Goal: Information Seeking & Learning: Learn about a topic

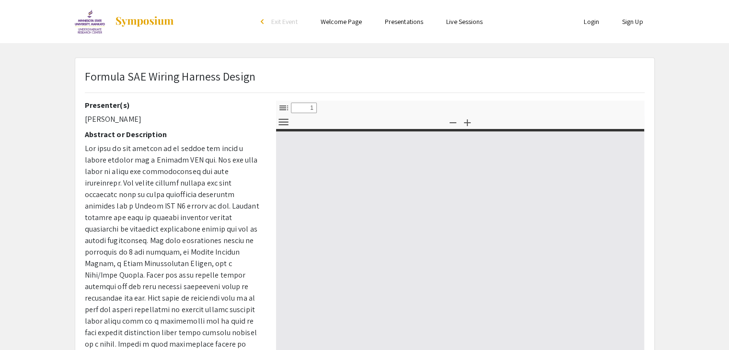
select select "custom"
type input "0"
select select "custom"
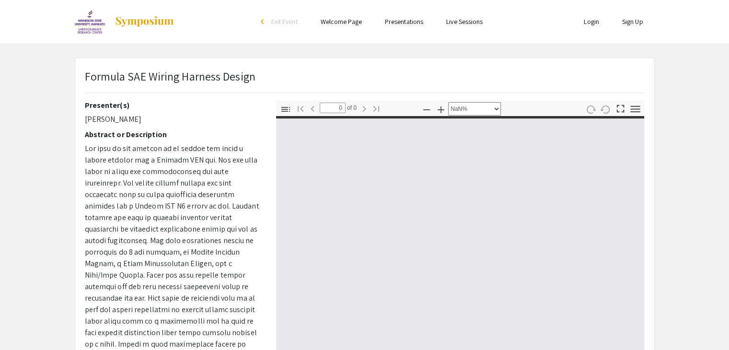
type input "1"
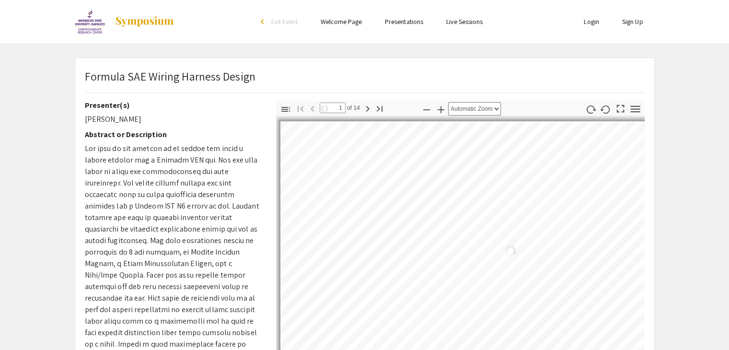
select select "auto"
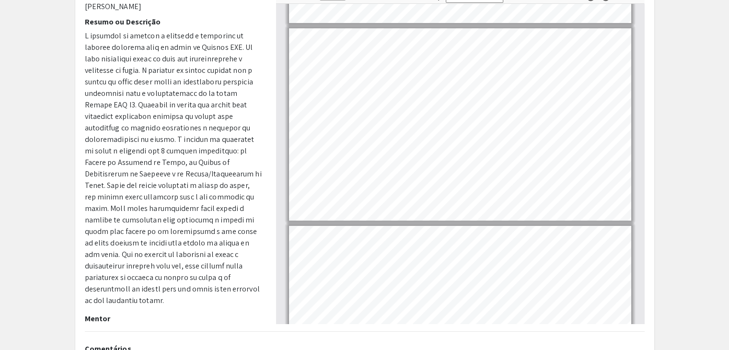
scroll to position [241, 0]
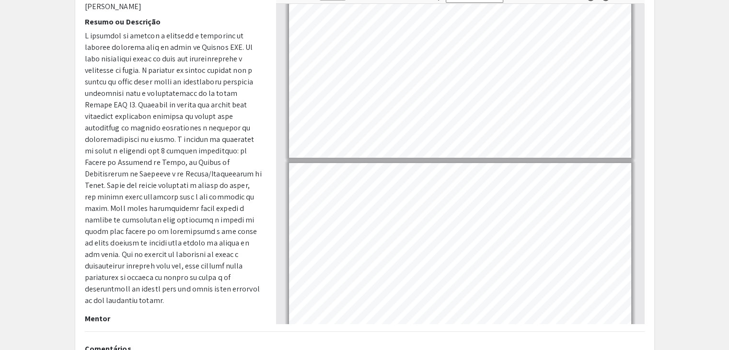
click at [700, 101] on app-presentation "Projeto de chicote elétrico de fórmula SAE Apresentador(es) [PERSON_NAME] Resum…" at bounding box center [364, 188] width 729 height 486
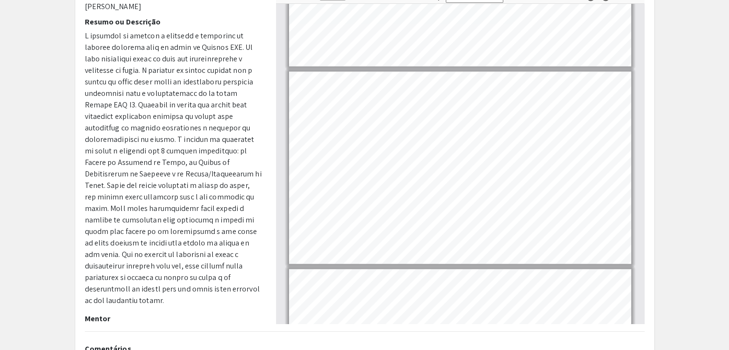
scroll to position [1319, 0]
type input "7"
select select "custom"
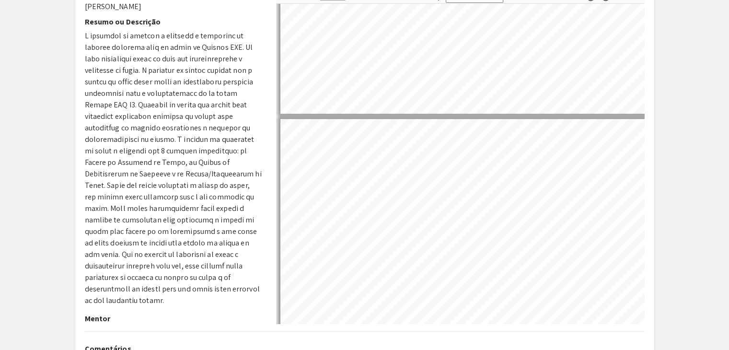
scroll to position [1433, 4]
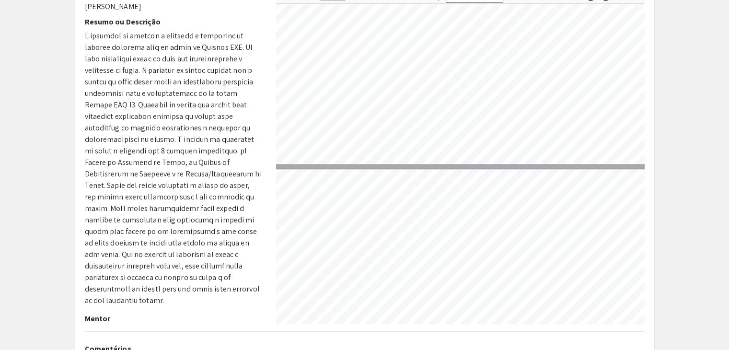
type input "8"
select select "custom"
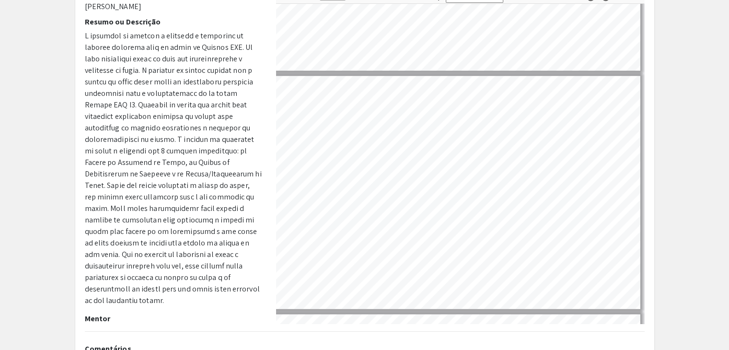
scroll to position [1600, 61]
type input "7"
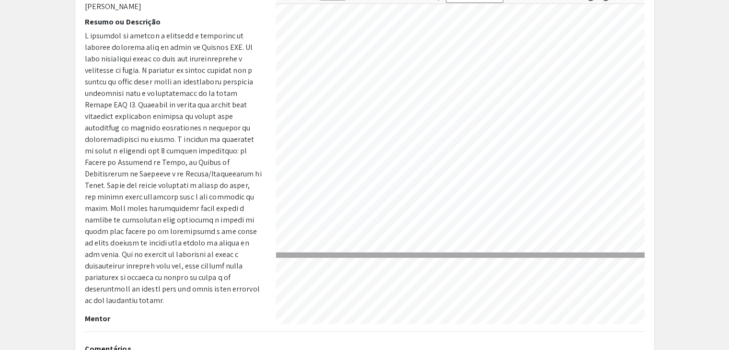
select select "custom"
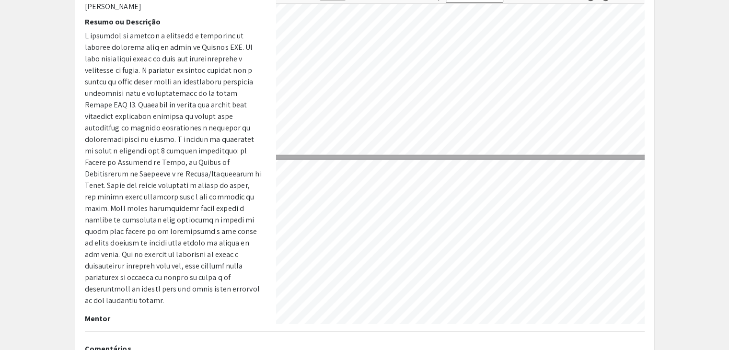
type input "8"
select select "custom"
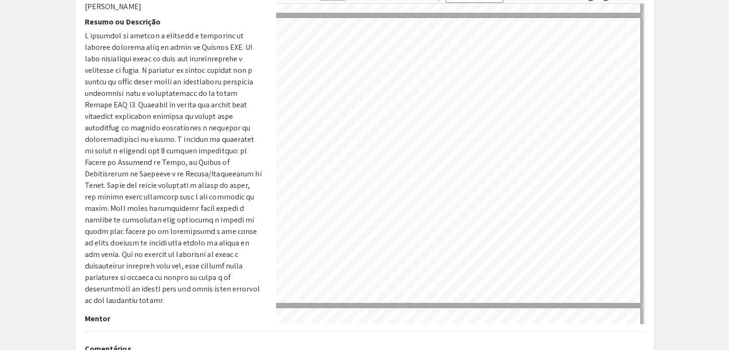
scroll to position [2022, 153]
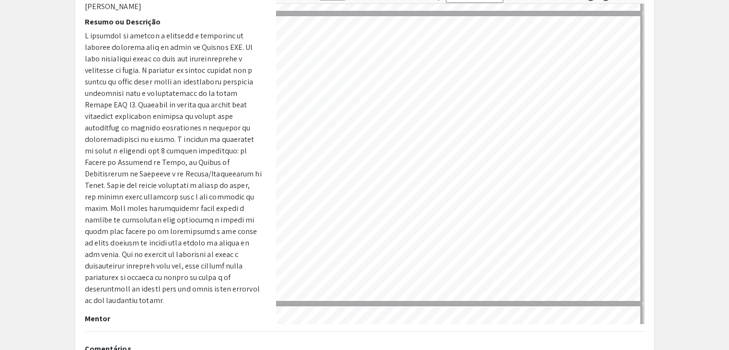
type input "7"
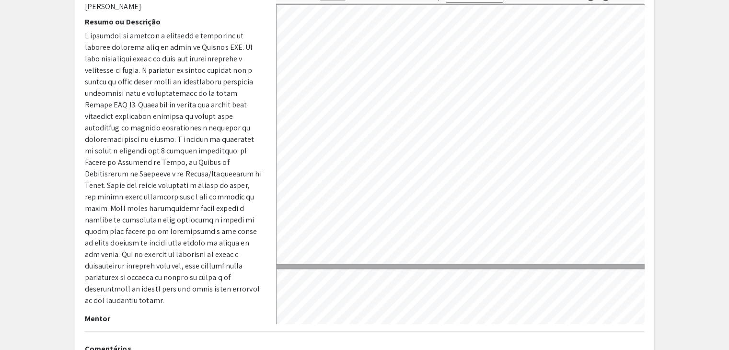
select select "custom"
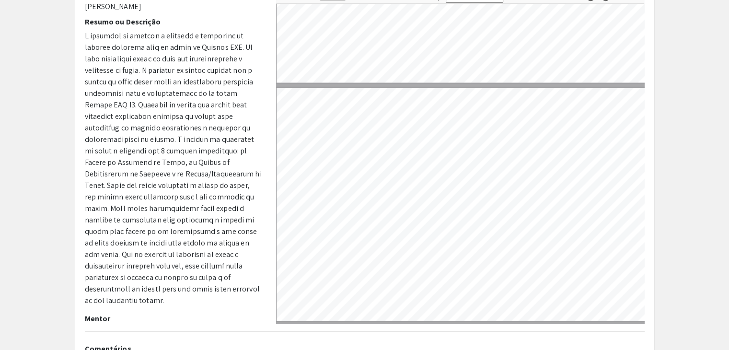
scroll to position [1413, 0]
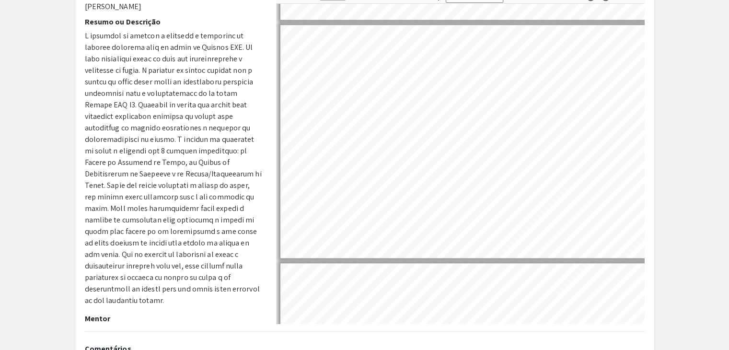
type input "6"
select select "custom"
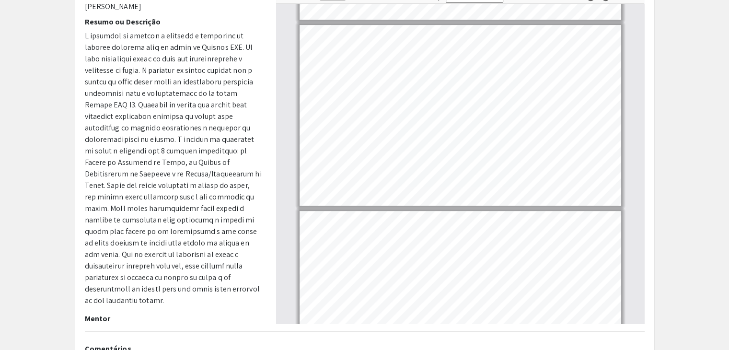
type input "7"
select select "custom"
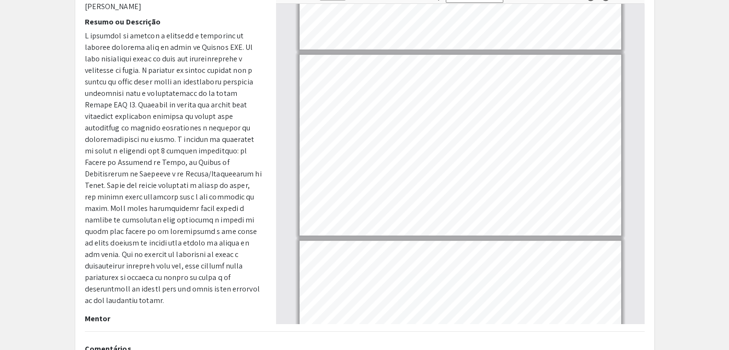
type input "6"
select select "custom"
type input "5"
select select "custom"
type input "4"
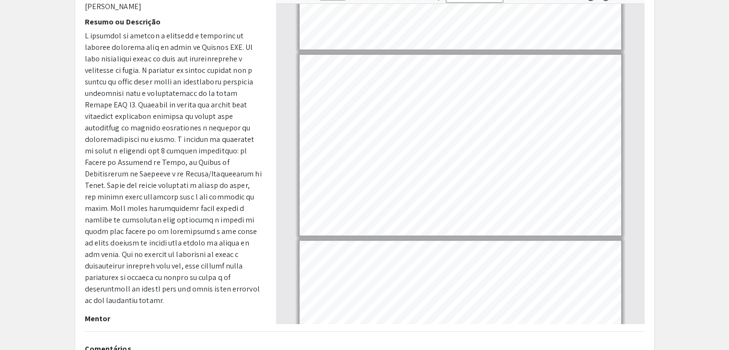
select select "custom"
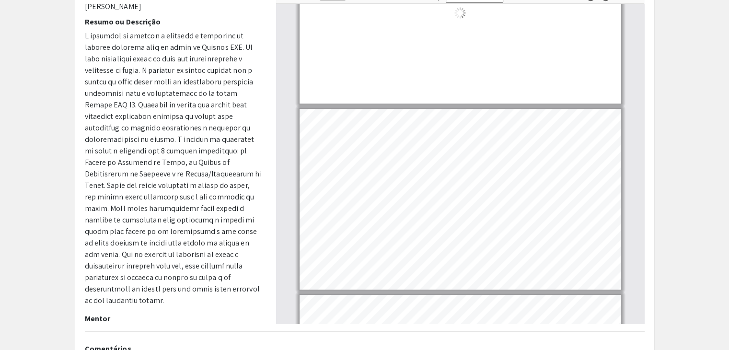
type input "3"
select select "custom"
type input "2"
select select "custom"
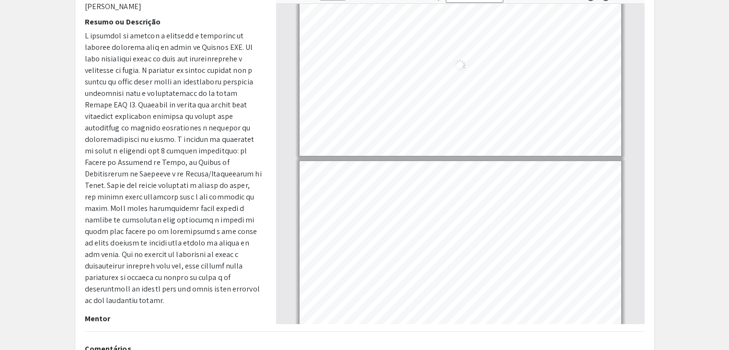
type input "1"
select select "custom"
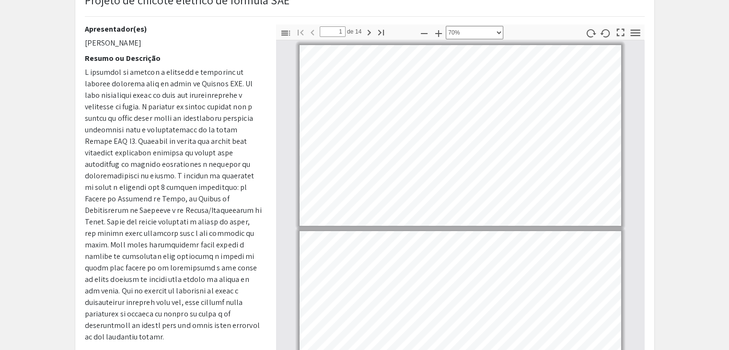
scroll to position [76, 0]
type input "2"
select select "custom"
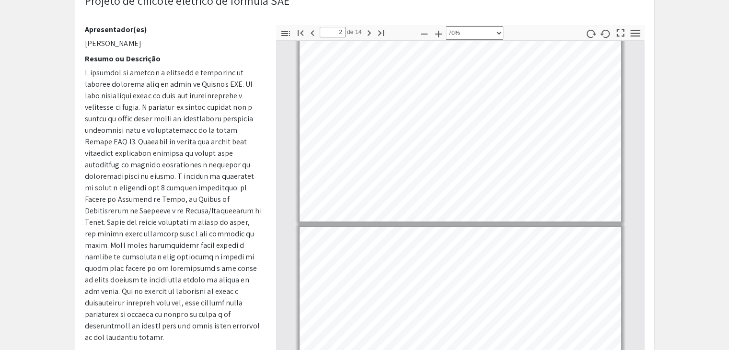
type input "3"
select select "custom"
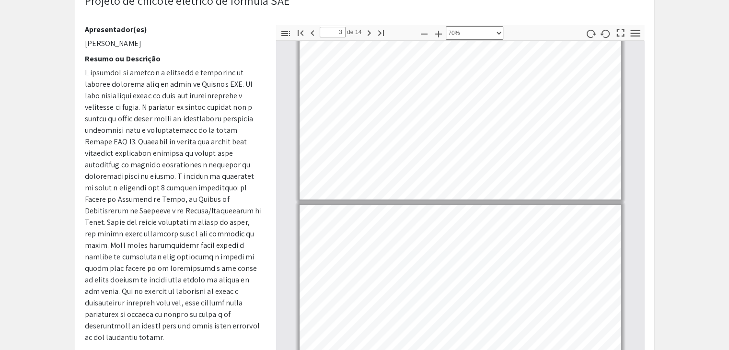
type input "4"
select select "custom"
type input "3"
select select "custom"
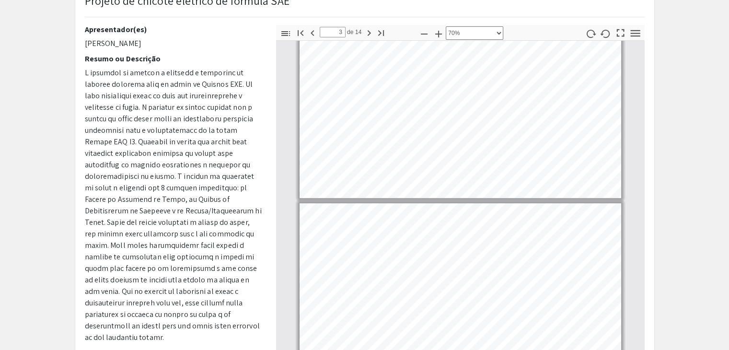
type input "2"
select select "custom"
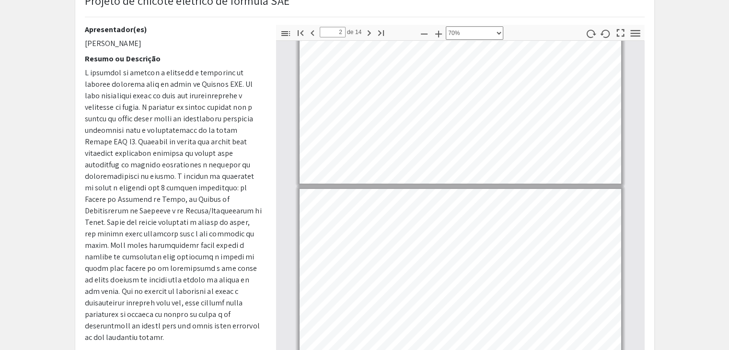
type input "1"
select select "custom"
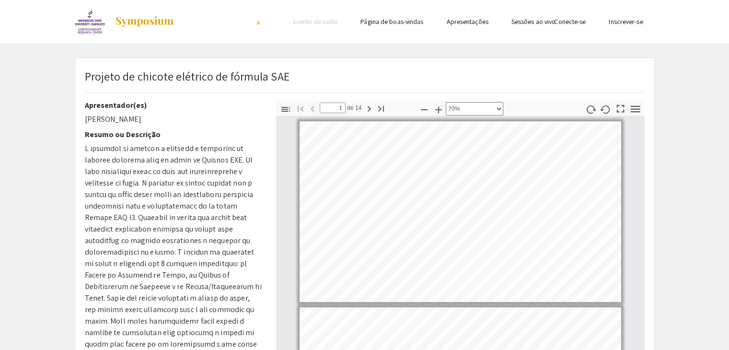
type input "2"
select select "custom"
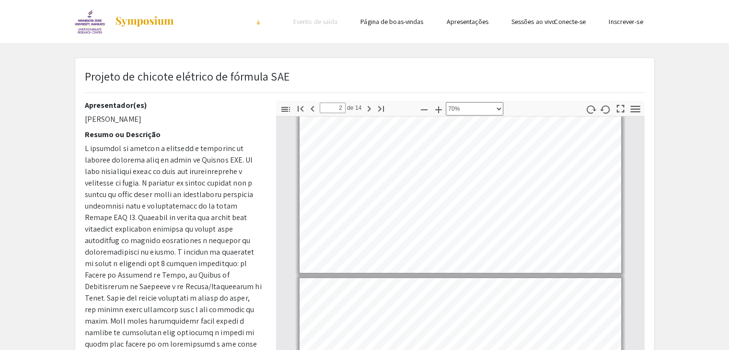
type input "3"
select select "custom"
type input "4"
select select "custom"
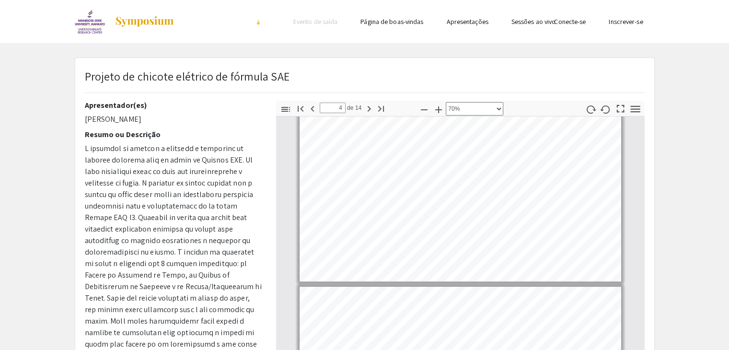
type input "5"
select select "custom"
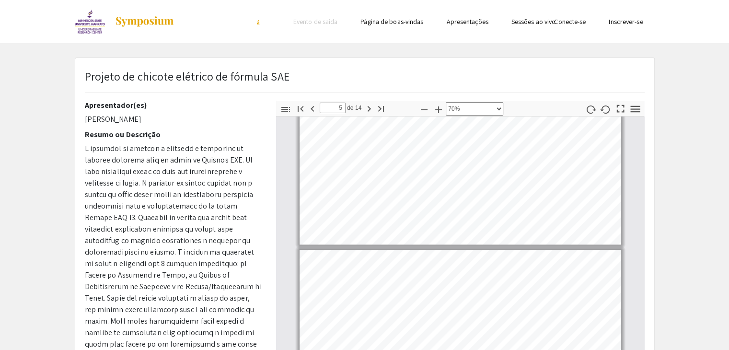
type input "6"
select select "custom"
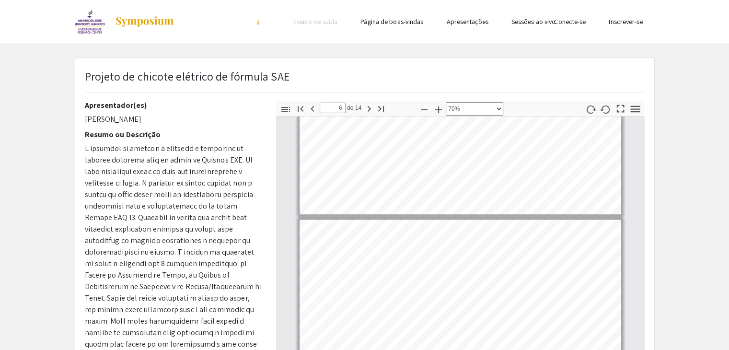
type input "5"
select select "custom"
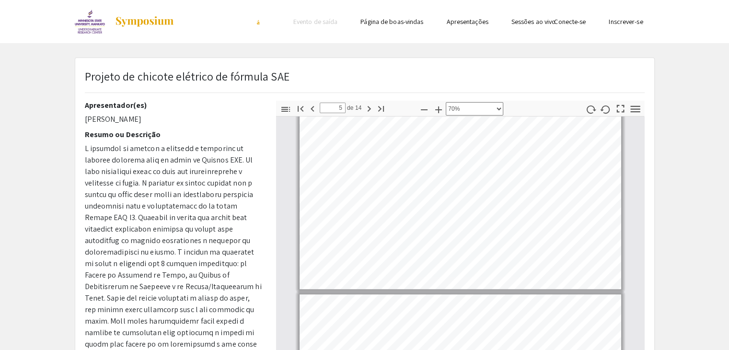
type input "4"
select select "custom"
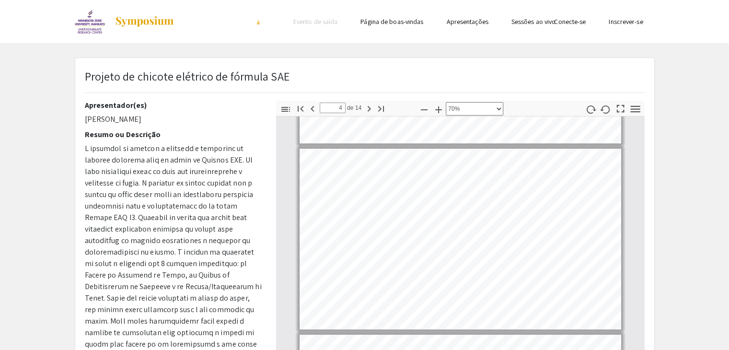
type input "3"
select select "custom"
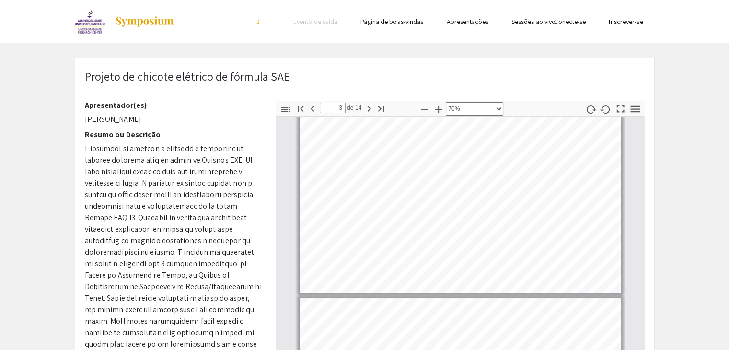
type input "2"
select select "custom"
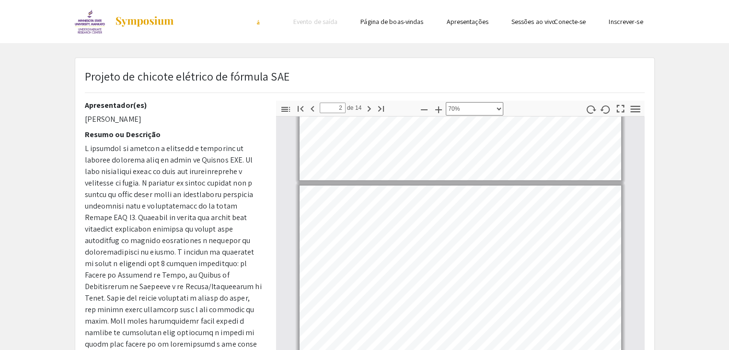
type input "1"
select select "custom"
